Goal: Task Accomplishment & Management: Use online tool/utility

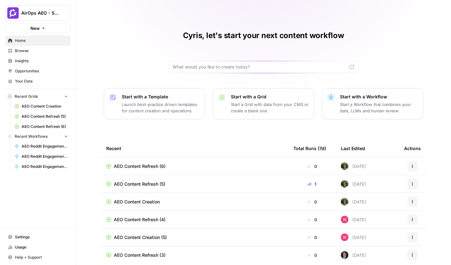
click at [42, 63] on span "Insights" at bounding box center [41, 61] width 53 height 6
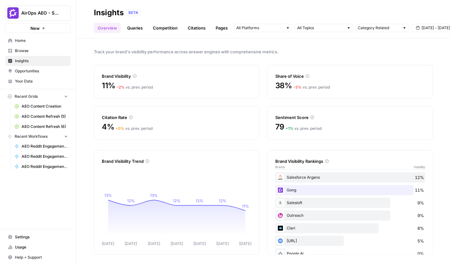
drag, startPoint x: 395, startPoint y: 15, endPoint x: 365, endPoint y: 15, distance: 30.7
click at [365, 15] on div "BETA" at bounding box center [279, 13] width 307 height 6
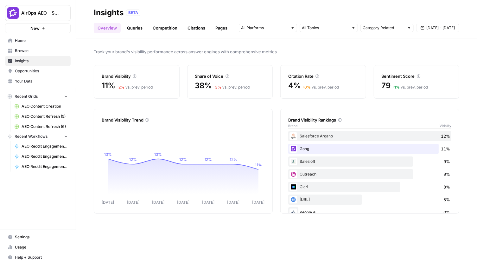
click at [125, 28] on link "Queries" at bounding box center [134, 28] width 23 height 10
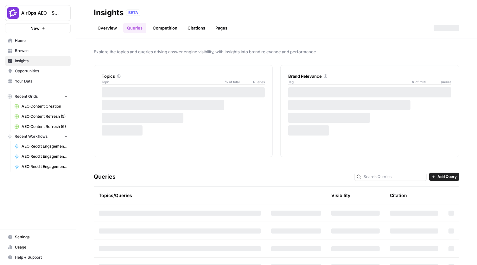
click at [112, 25] on link "Overview" at bounding box center [107, 28] width 27 height 10
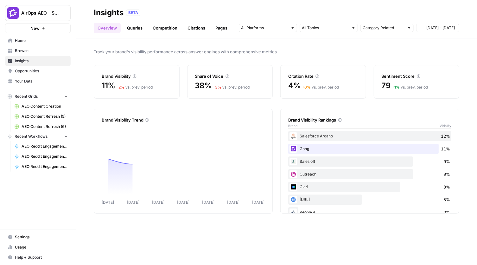
click at [165, 27] on link "Competition" at bounding box center [165, 28] width 32 height 10
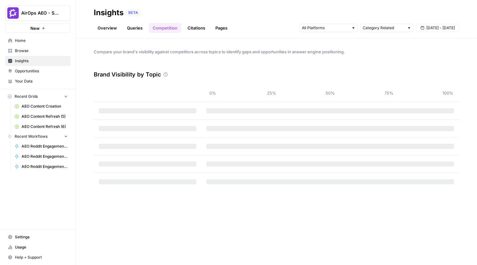
click at [203, 27] on link "Citations" at bounding box center [196, 28] width 25 height 10
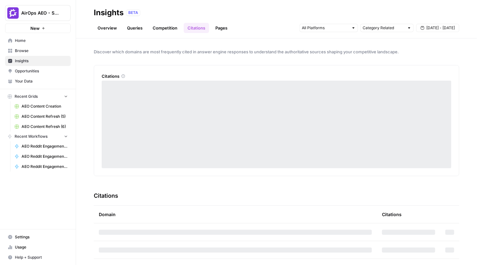
click at [221, 29] on link "Pages" at bounding box center [222, 28] width 20 height 10
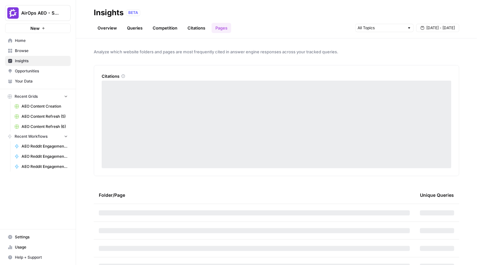
click at [107, 32] on link "Overview" at bounding box center [107, 28] width 27 height 10
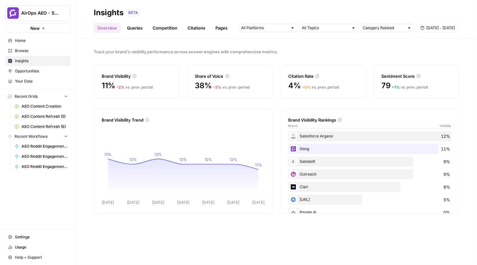
click at [111, 27] on link "Overview" at bounding box center [107, 28] width 27 height 10
click at [139, 26] on link "Queries" at bounding box center [134, 28] width 23 height 10
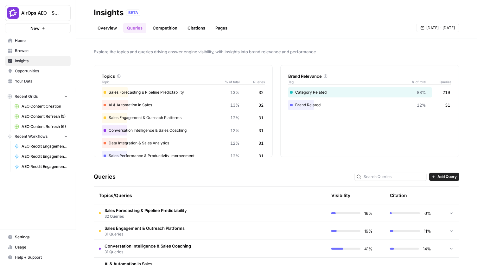
click at [224, 26] on link "Pages" at bounding box center [222, 28] width 20 height 10
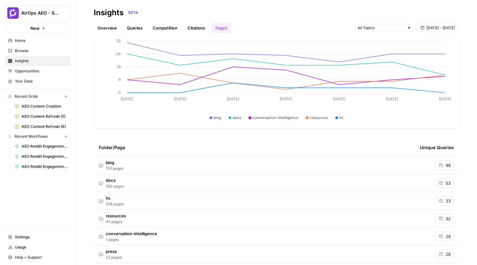
scroll to position [51, 0]
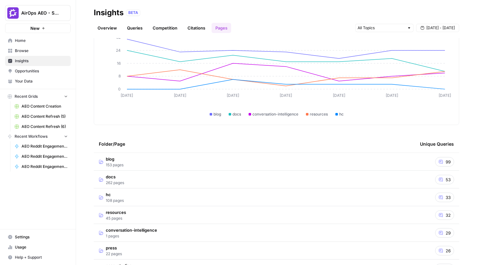
click at [51, 71] on span "Opportunities" at bounding box center [41, 71] width 53 height 6
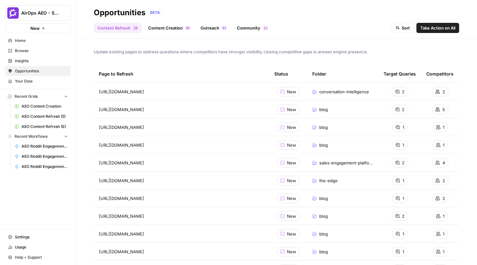
click at [443, 27] on span "Take Action on All" at bounding box center [437, 28] width 35 height 6
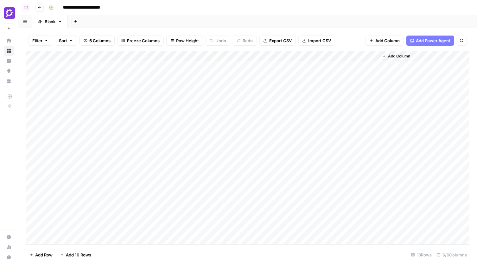
click at [229, 256] on footer "Add Row Add 10 Rows 18 Rows 6/6 Columns" at bounding box center [248, 254] width 444 height 21
click at [39, 8] on icon "button" at bounding box center [40, 8] width 4 height 4
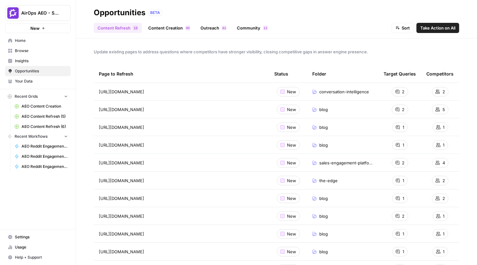
click at [285, 93] on div "New" at bounding box center [288, 92] width 23 height 10
click at [36, 60] on span "Insights" at bounding box center [41, 61] width 53 height 6
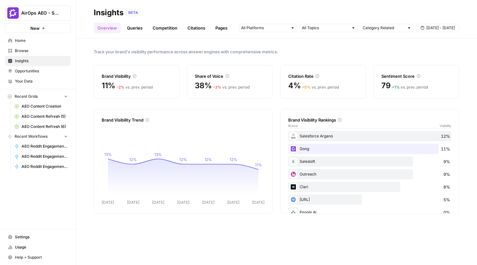
click at [56, 64] on link "Insights" at bounding box center [38, 61] width 66 height 10
click at [112, 29] on link "Overview" at bounding box center [107, 28] width 27 height 10
click at [132, 28] on link "Queries" at bounding box center [134, 28] width 23 height 10
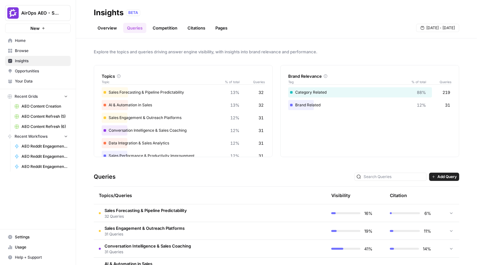
click at [220, 27] on link "Pages" at bounding box center [222, 28] width 20 height 10
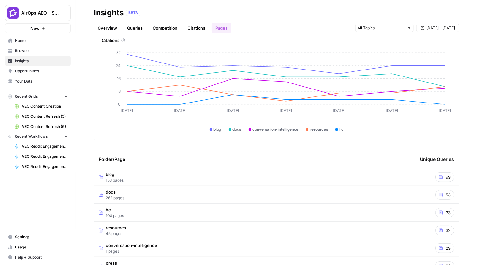
scroll to position [37, 0]
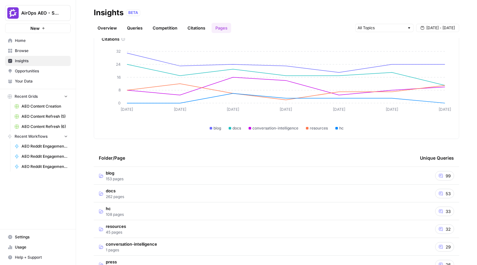
click at [183, 177] on td "blog 153 pages" at bounding box center [254, 175] width 321 height 17
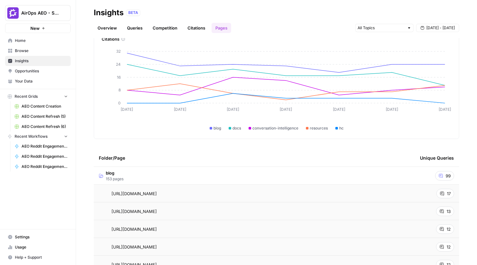
click at [55, 74] on link "Opportunities" at bounding box center [38, 71] width 66 height 10
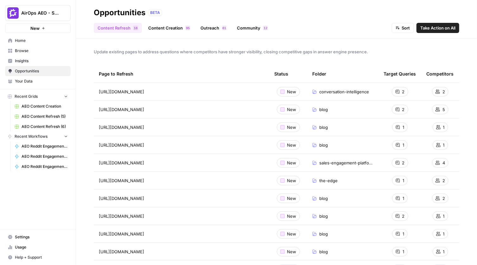
click at [449, 28] on span "Take Action on All" at bounding box center [437, 28] width 35 height 6
